Goal: Task Accomplishment & Management: Manage account settings

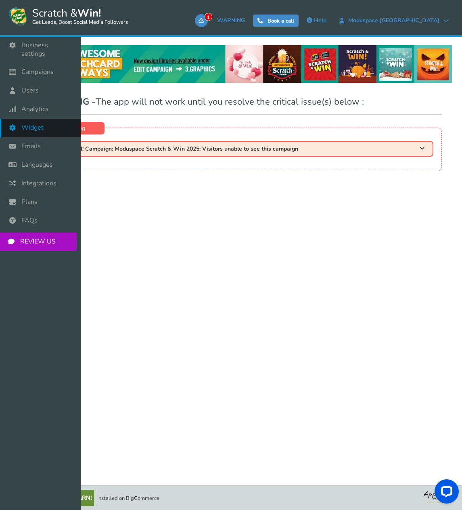
click at [37, 124] on span "Widget" at bounding box center [32, 128] width 22 height 8
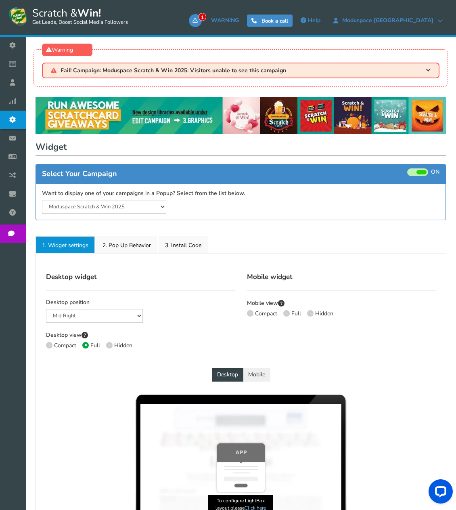
select select "mid-bottom-bar"
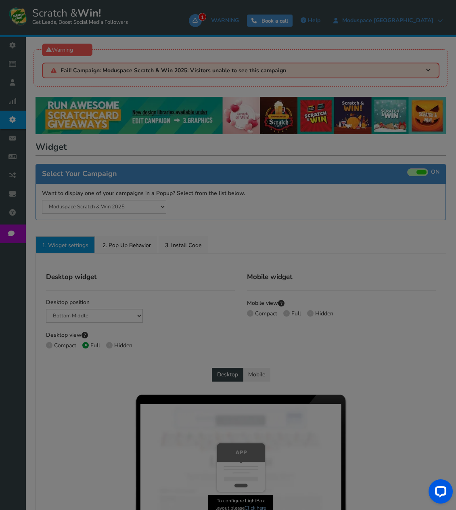
radio input "true"
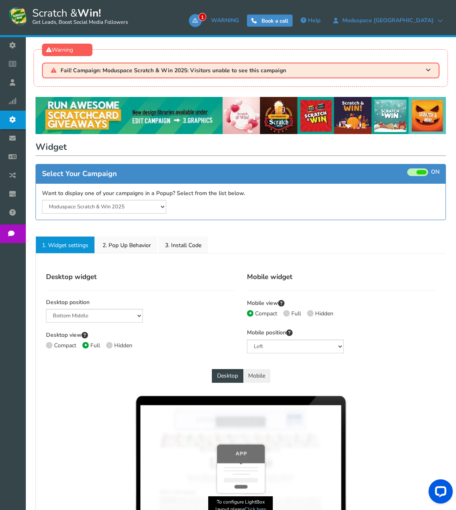
click at [422, 173] on span at bounding box center [422, 172] width 10 height 4
click at [0, 0] on input "ON OFF" at bounding box center [0, 0] width 0 height 0
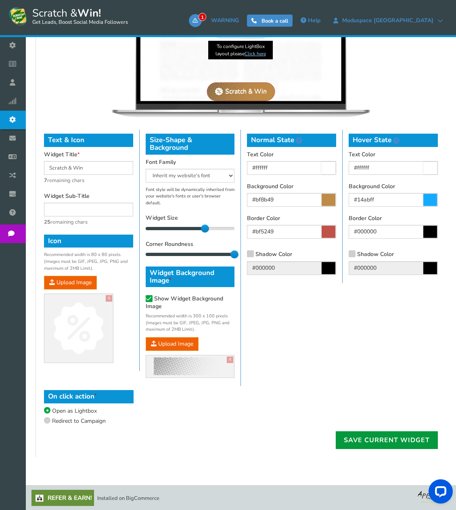
click at [376, 436] on link "Save current widget" at bounding box center [387, 440] width 102 height 18
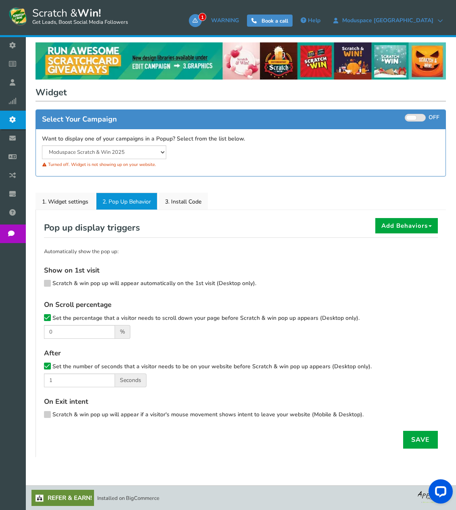
scroll to position [55, 0]
click at [415, 438] on link "Save" at bounding box center [420, 440] width 35 height 18
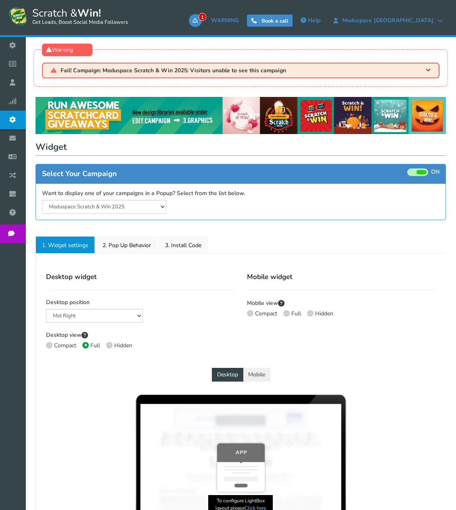
select select "mid-bottom-bar"
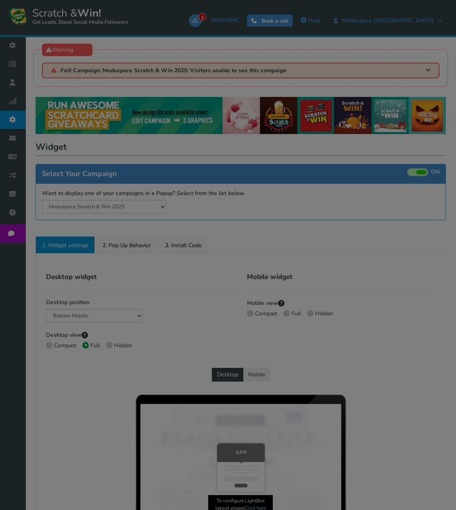
radio input "true"
click at [418, 172] on span at bounding box center [422, 172] width 10 height 4
click at [0, 0] on input "ON OFF" at bounding box center [0, 0] width 0 height 0
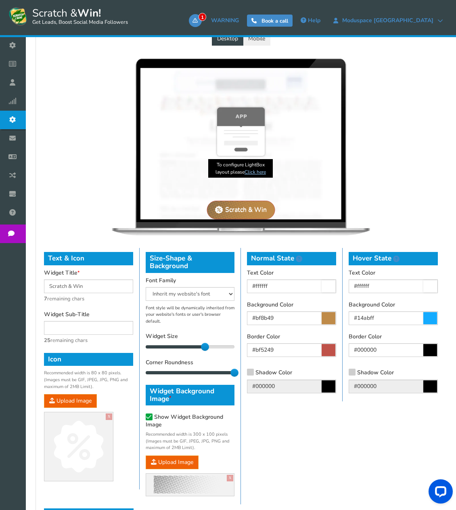
scroll to position [466, 0]
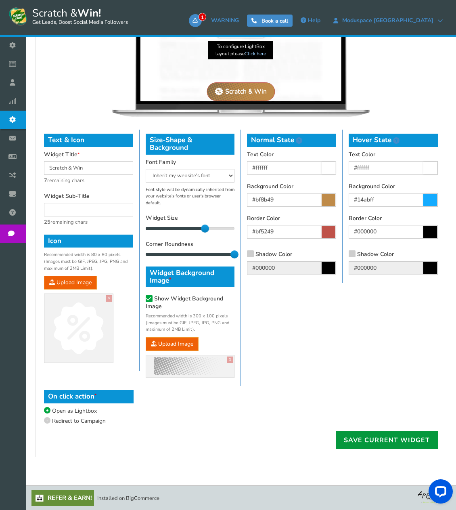
click at [369, 437] on link "Save current widget" at bounding box center [387, 440] width 102 height 18
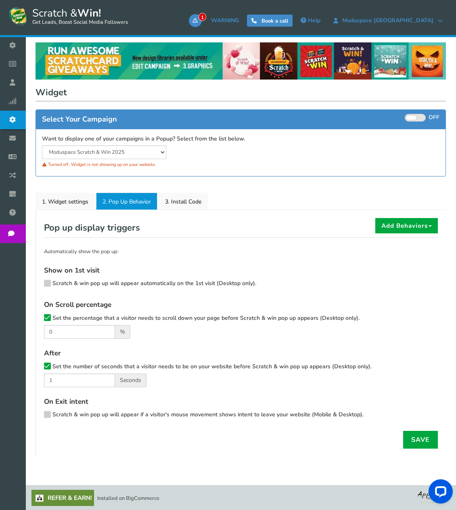
scroll to position [55, 0]
click at [420, 439] on link "Save" at bounding box center [420, 440] width 35 height 18
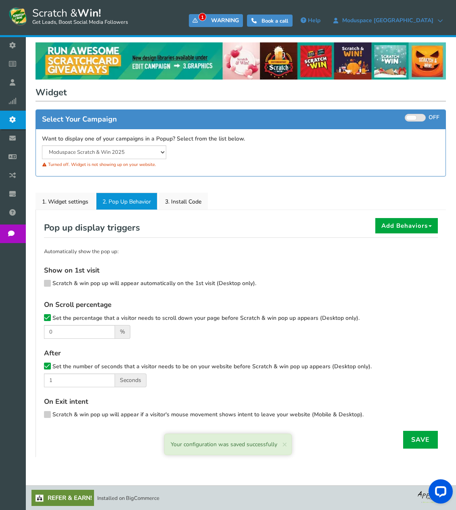
click at [206, 18] on span "1" at bounding box center [203, 17] width 8 height 8
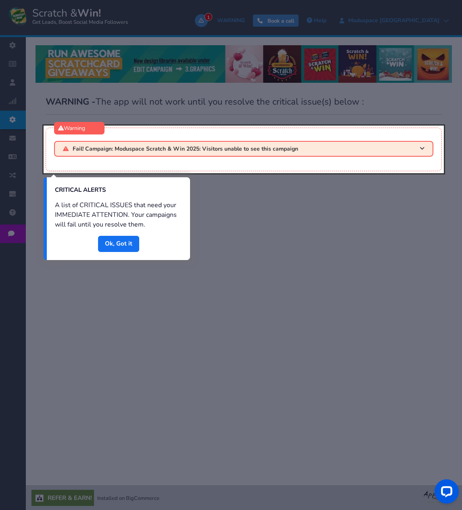
click at [354, 148] on div at bounding box center [244, 150] width 401 height 48
click at [376, 148] on div at bounding box center [244, 150] width 401 height 48
click at [115, 252] on div "Done" at bounding box center [118, 248] width 143 height 24
click at [124, 229] on div "A list of CRITICAL ISSUES that need your IMMEDIATE ATTENTION. Your campaigns wi…" at bounding box center [118, 217] width 143 height 38
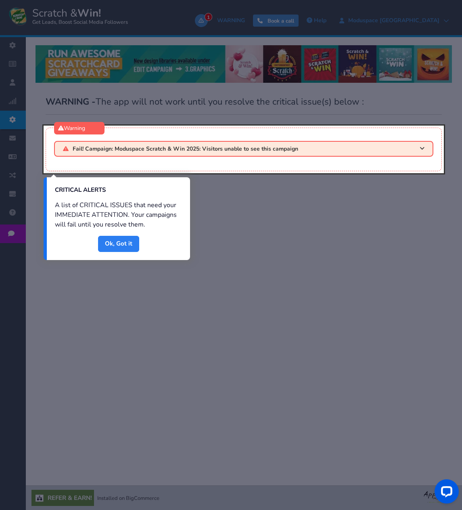
click at [120, 250] on link "Done" at bounding box center [118, 244] width 41 height 16
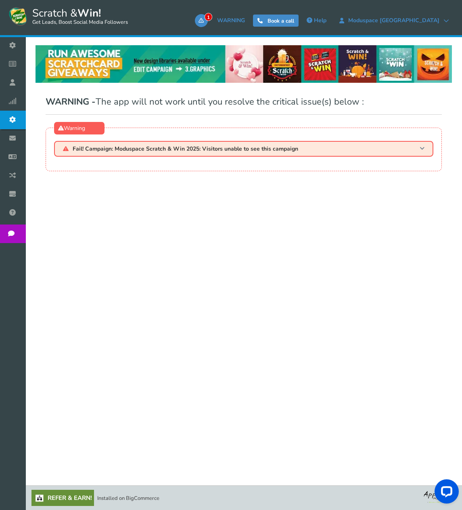
click at [405, 148] on h3 "Fail! Campaign: Moduspace Scratch & Win 2025: Visitors unable to see this campa…" at bounding box center [244, 149] width 380 height 16
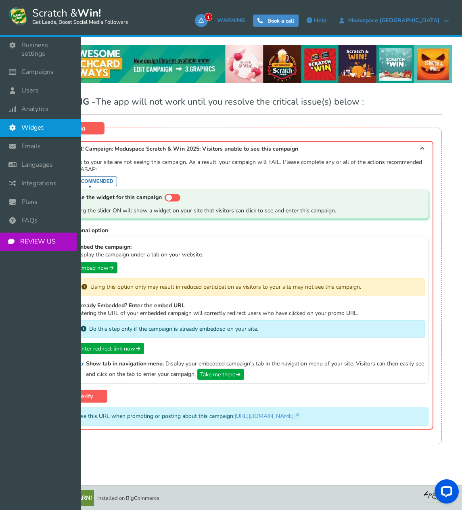
click at [42, 124] on span "Widget" at bounding box center [32, 128] width 22 height 8
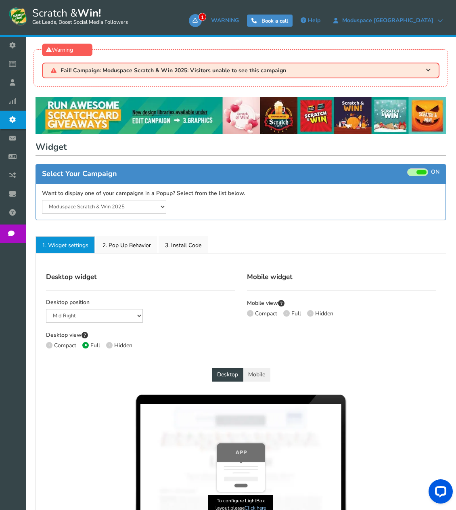
select select "mid-bottom-bar"
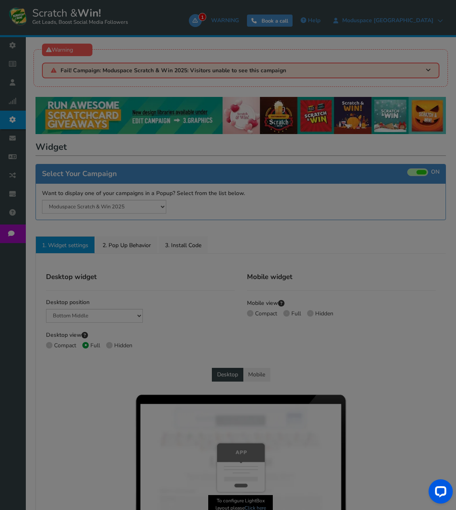
click at [423, 177] on div "● ● ● ● ● ●" at bounding box center [228, 255] width 456 height 510
radio input "true"
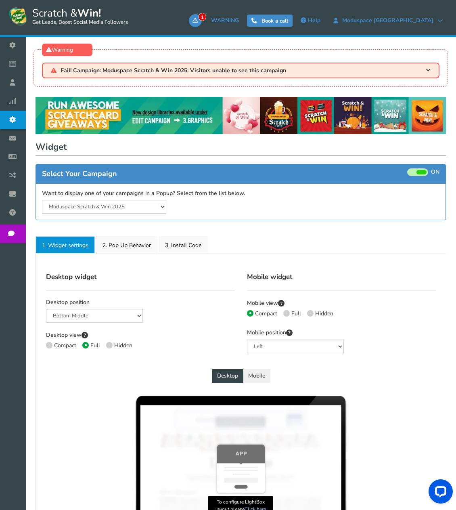
click at [423, 174] on span at bounding box center [422, 172] width 10 height 4
click at [0, 0] on input "ON OFF" at bounding box center [0, 0] width 0 height 0
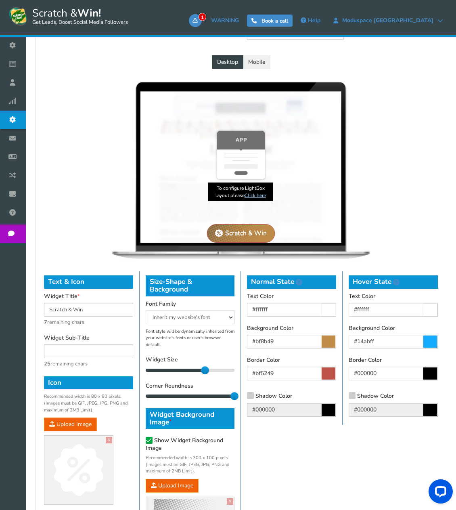
scroll to position [466, 0]
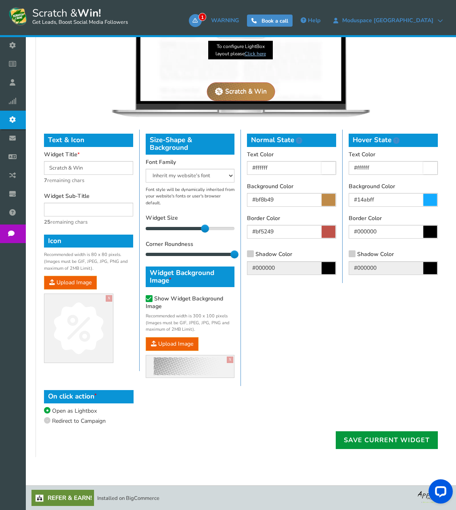
click at [375, 436] on link "Save current widget" at bounding box center [387, 440] width 102 height 18
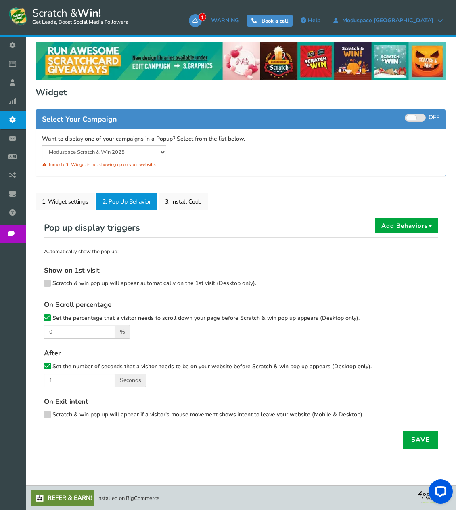
scroll to position [55, 0]
drag, startPoint x: 70, startPoint y: 318, endPoint x: 69, endPoint y: 327, distance: 9.3
click at [69, 318] on span "Set the percentage that a visitor needs to scroll down your page before Scratch…" at bounding box center [205, 318] width 307 height 8
click at [36, 318] on input "Set the percentage that a visitor needs to scroll down your page before Scratch…" at bounding box center [36, 318] width 0 height 5
click at [72, 358] on h4 "After" at bounding box center [241, 353] width 394 height 11
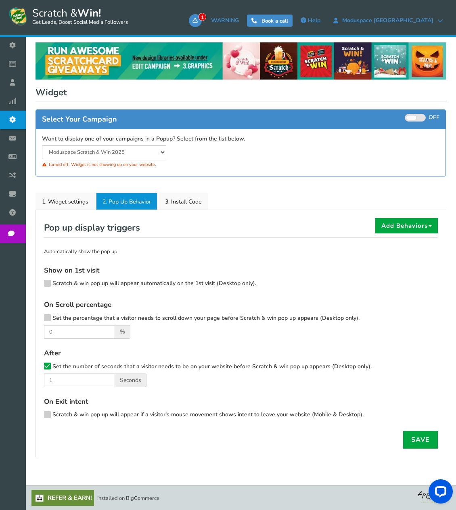
click at [62, 368] on span "Set the number of seconds that a visitor needs to be on your website before Scr…" at bounding box center [211, 367] width 319 height 8
click at [36, 368] on input "Set the number of seconds that a visitor needs to be on your website before Scr…" at bounding box center [36, 367] width 0 height 5
click at [416, 439] on link "Save" at bounding box center [420, 440] width 35 height 18
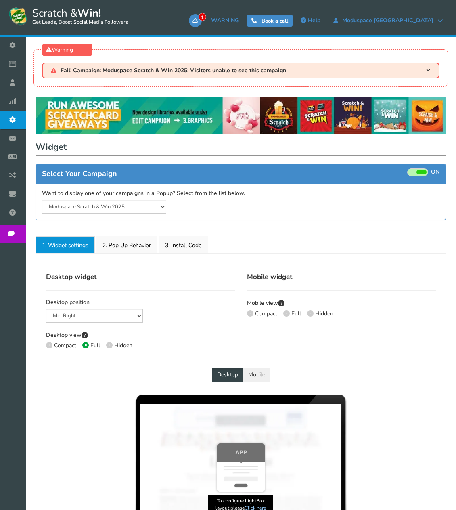
select select "mid-bottom-bar"
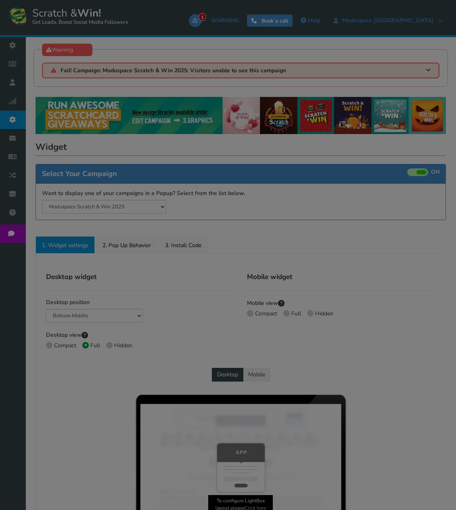
radio input "true"
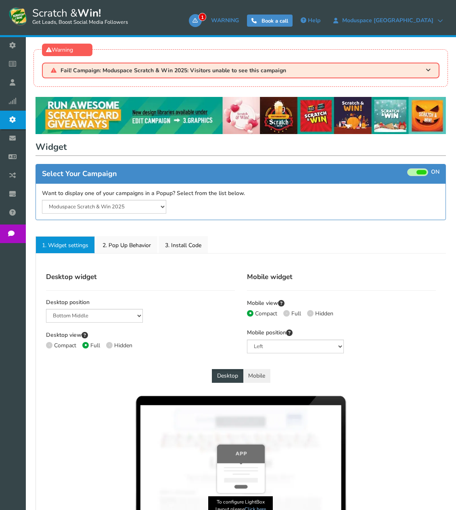
click at [423, 172] on span at bounding box center [422, 172] width 10 height 4
click at [0, 0] on input "ON OFF" at bounding box center [0, 0] width 0 height 0
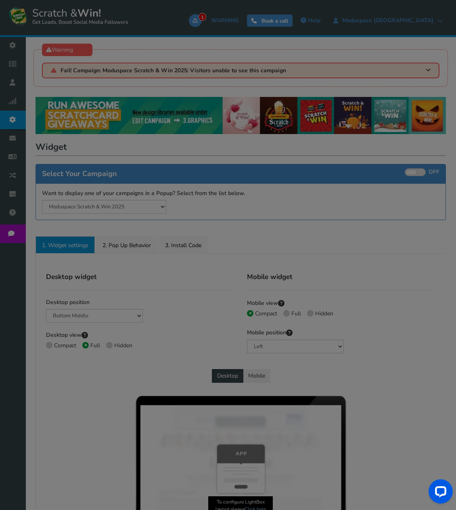
scroll to position [466, 0]
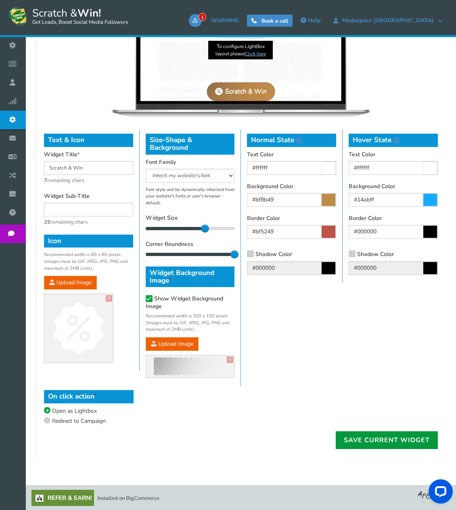
drag, startPoint x: 384, startPoint y: 441, endPoint x: 379, endPoint y: 421, distance: 21.1
click at [383, 441] on link "Save current widget" at bounding box center [387, 440] width 102 height 18
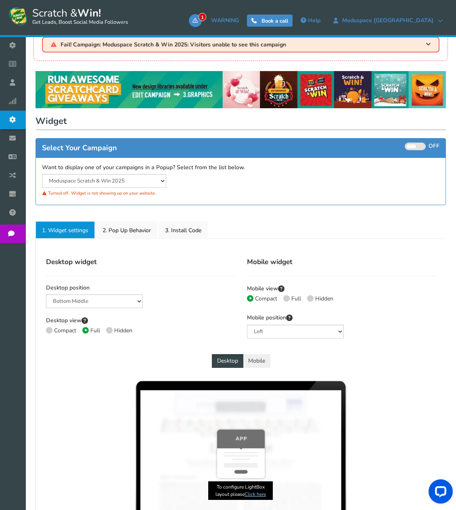
scroll to position [0, 0]
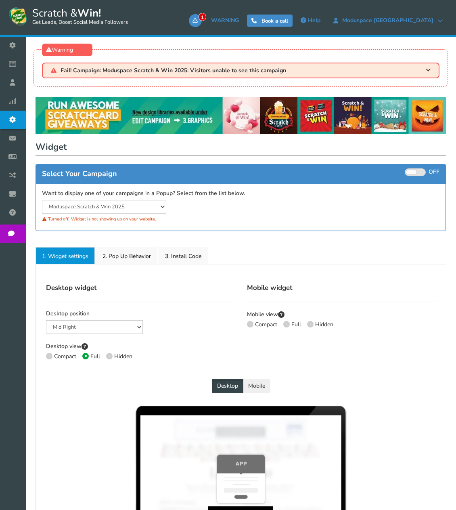
select select "mid-bottom-bar"
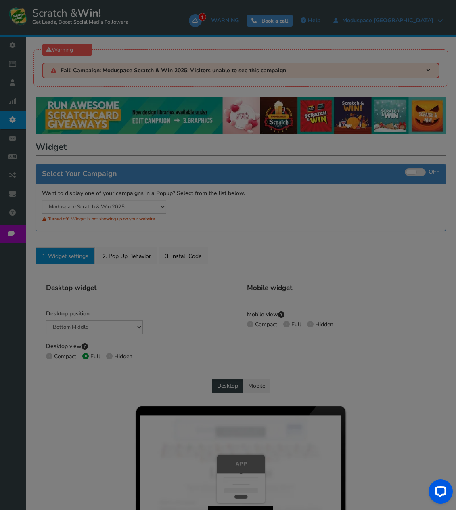
radio input "true"
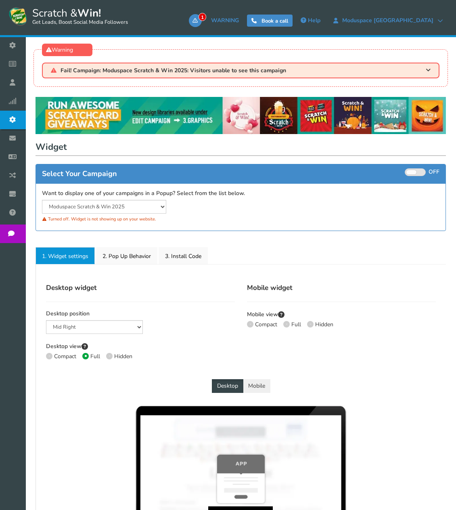
select select "mid-bottom-bar"
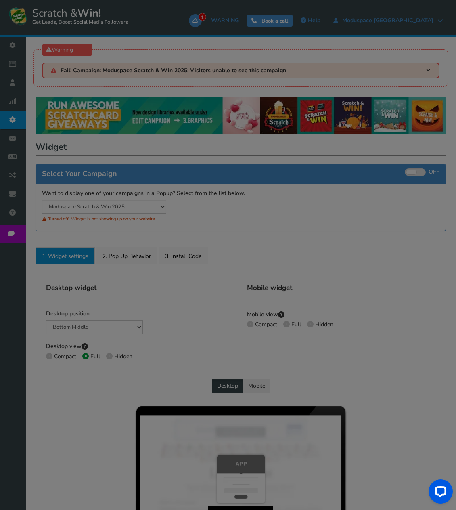
radio input "true"
